Goal: Find contact information: Find contact information

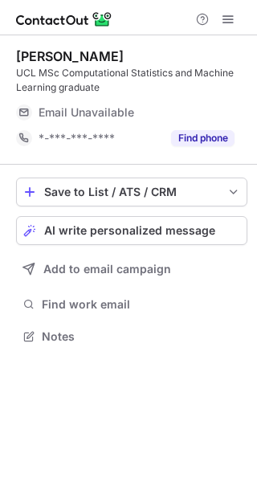
scroll to position [325, 257]
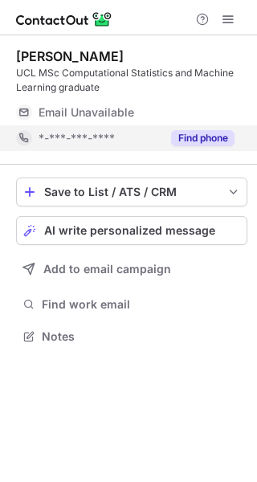
click at [202, 136] on button "Find phone" at bounding box center [202, 138] width 63 height 16
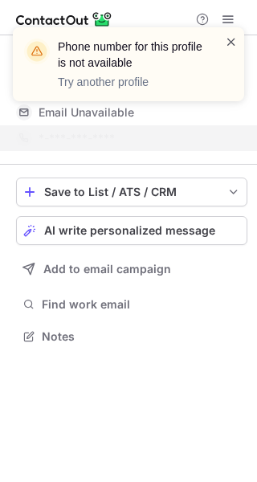
click at [232, 37] on span at bounding box center [231, 42] width 13 height 16
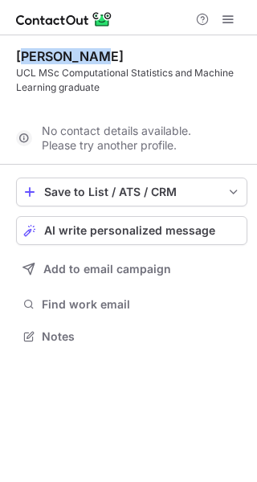
scroll to position [299, 257]
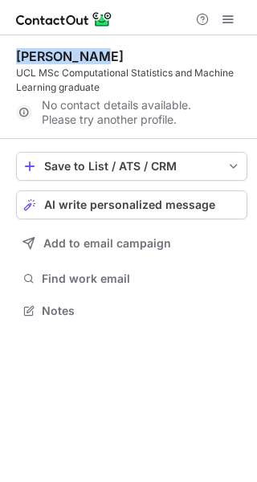
drag, startPoint x: 86, startPoint y: 53, endPoint x: 18, endPoint y: 56, distance: 67.5
click at [18, 56] on div "Feilong Yan" at bounding box center [70, 56] width 108 height 16
copy div "Feilong Yan"
